Goal: Answer question/provide support

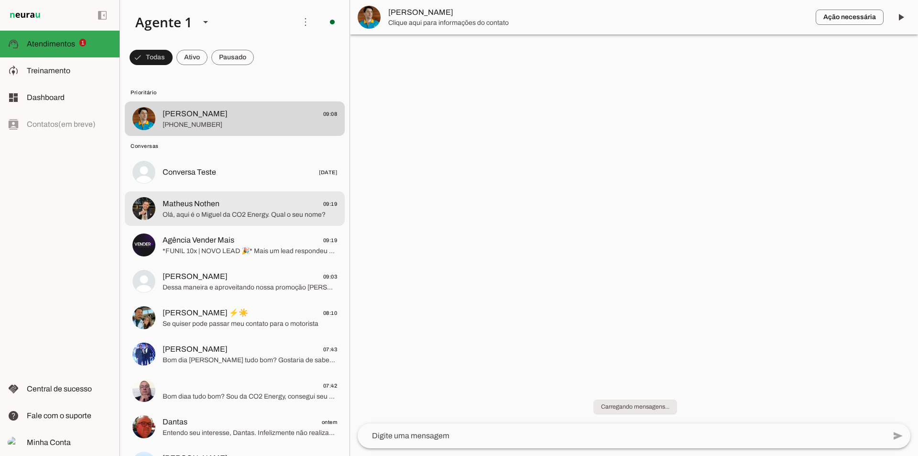
click at [221, 219] on span "Olá, aqui é o Miguel da CO2 Energy. Qual o seu nome?" at bounding box center [250, 215] width 175 height 10
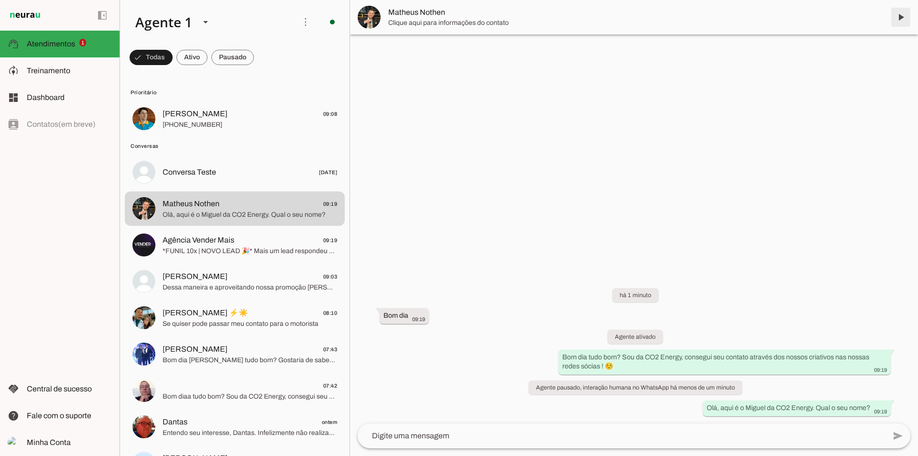
click at [903, 17] on span at bounding box center [901, 17] width 23 height 23
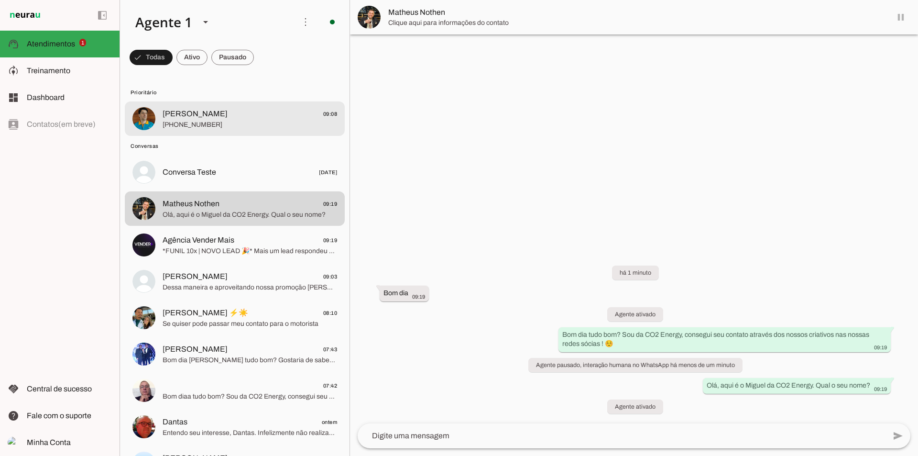
click at [212, 130] on div at bounding box center [250, 118] width 175 height 23
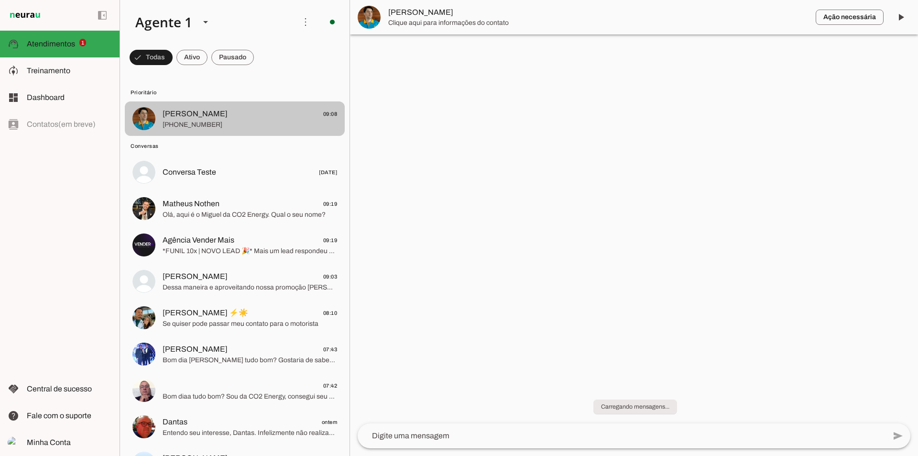
scroll to position [144, 0]
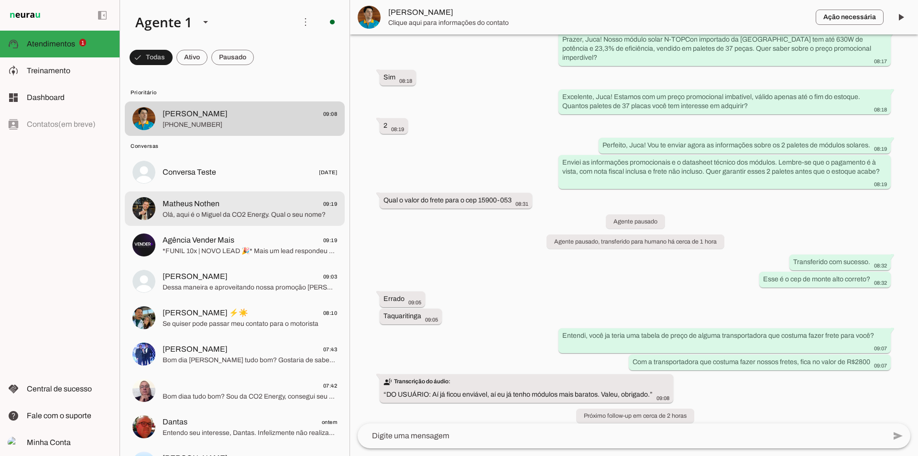
click at [221, 202] on span "Matheus Nothen 09:19" at bounding box center [250, 204] width 175 height 12
